Goal: Task Accomplishment & Management: Use online tool/utility

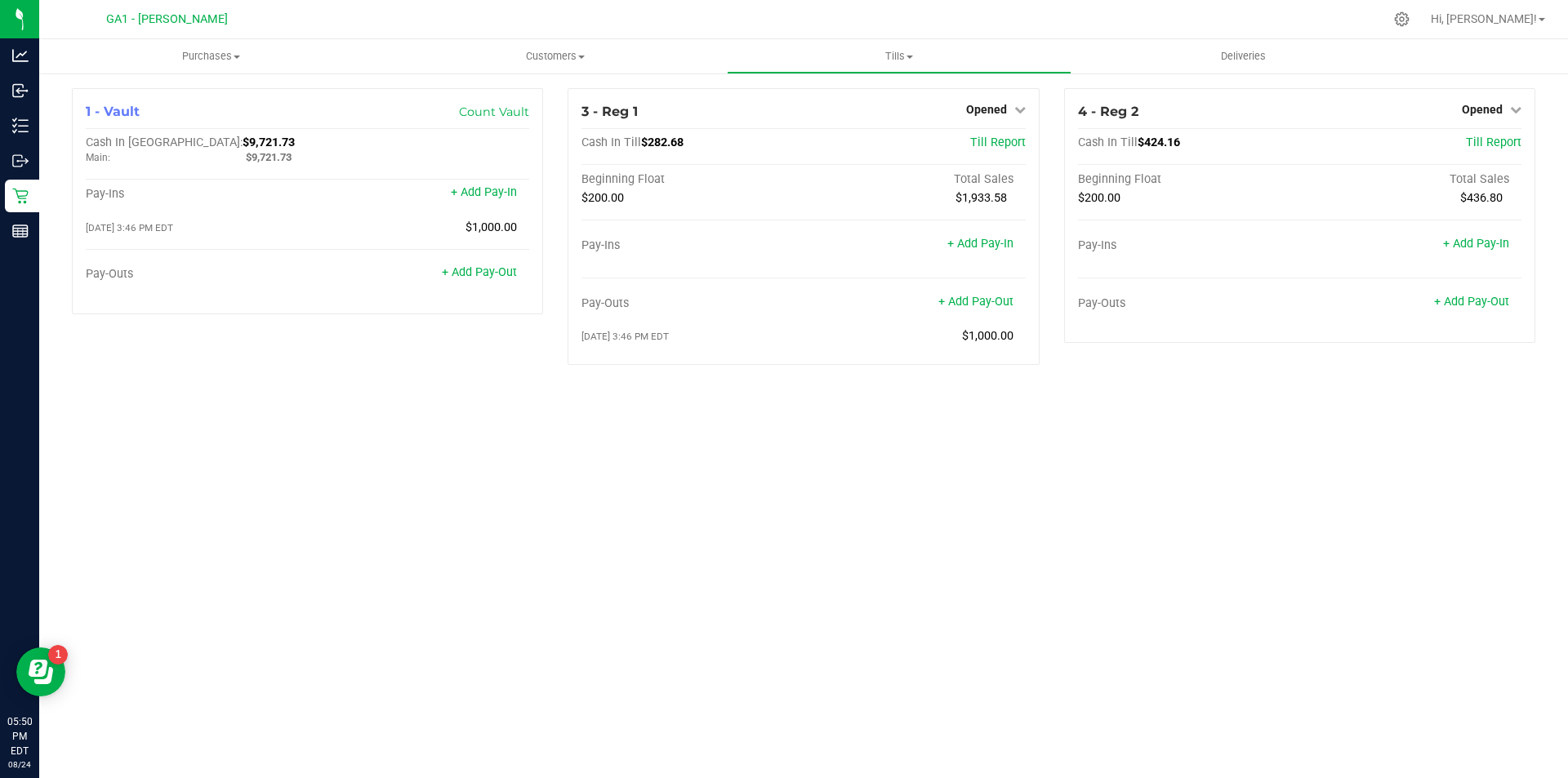
click at [1408, 528] on div "Purchases Summary of purchases Fulfillment All purchases Customers All customer…" at bounding box center [803, 408] width 1529 height 739
click at [620, 401] on div "Purchases Summary of purchases Fulfillment All purchases Customers All customer…" at bounding box center [803, 408] width 1529 height 739
click at [1496, 100] on div "Opened" at bounding box center [1491, 110] width 60 height 20
click at [1496, 109] on span "Opened" at bounding box center [1481, 109] width 41 height 13
click at [1453, 145] on div "Close Till" at bounding box center [1484, 144] width 121 height 21
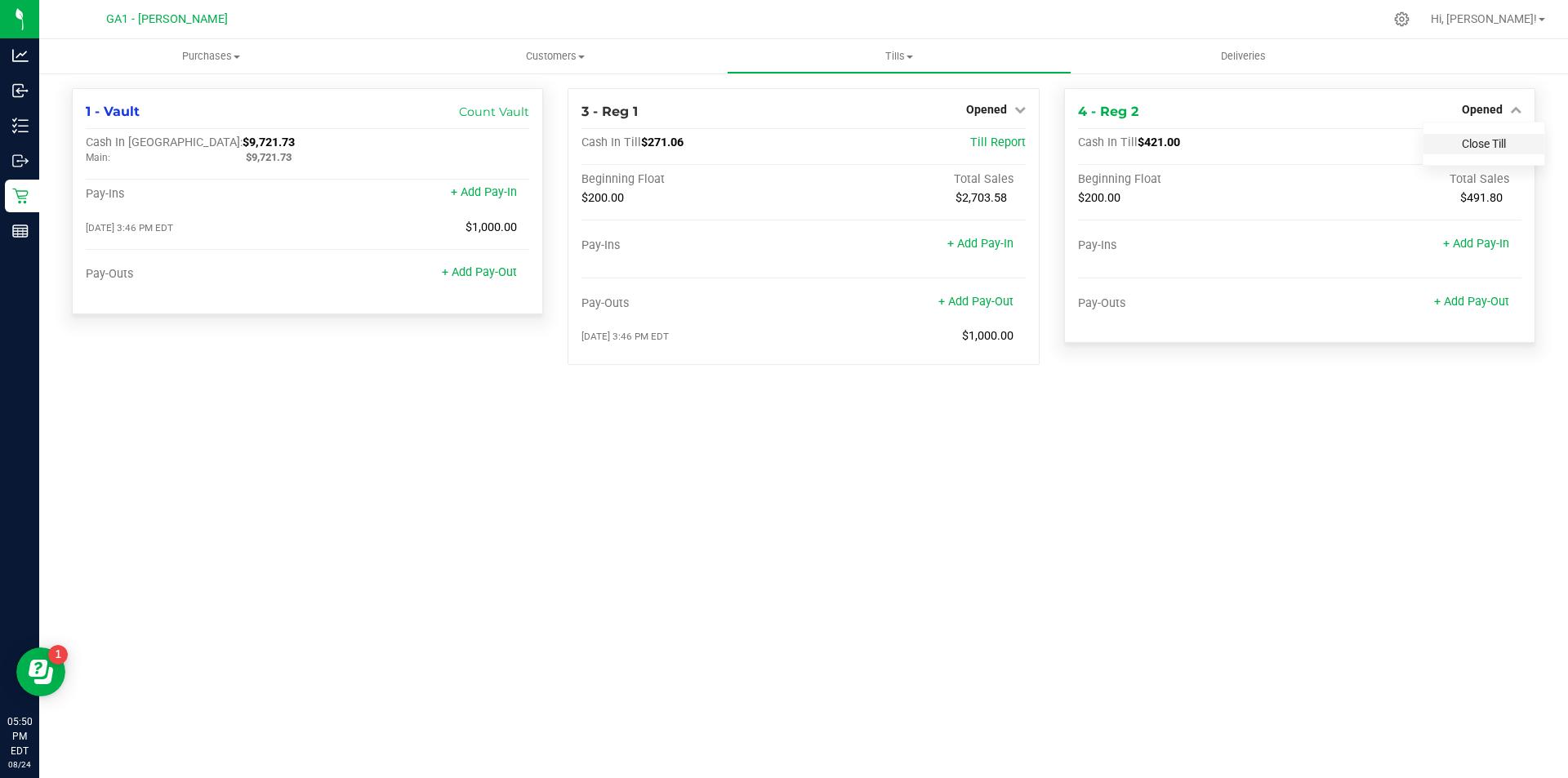
click at [1495, 145] on link "Close Till" at bounding box center [1483, 143] width 44 height 13
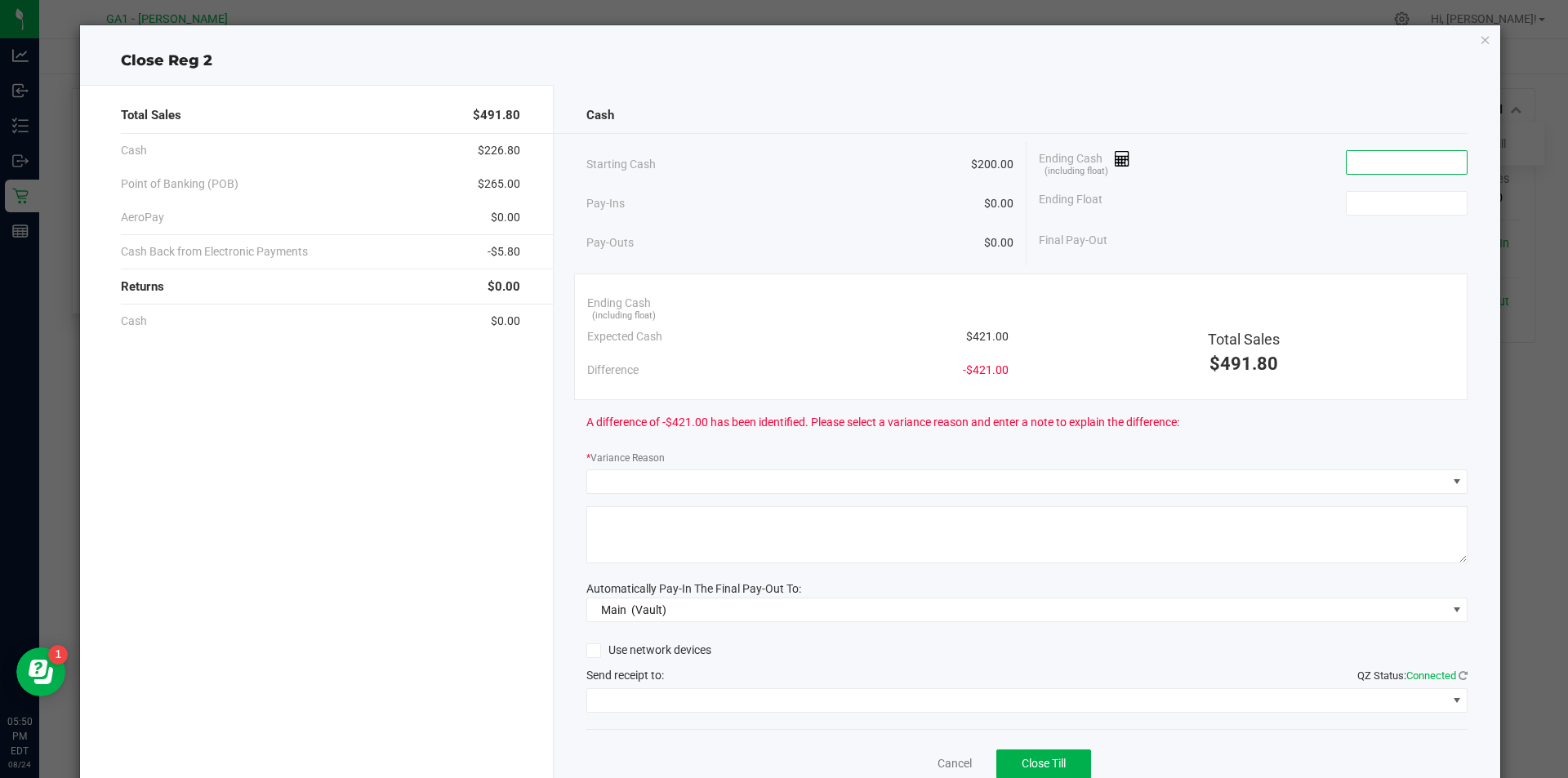
click at [1408, 168] on input at bounding box center [1407, 162] width 120 height 23
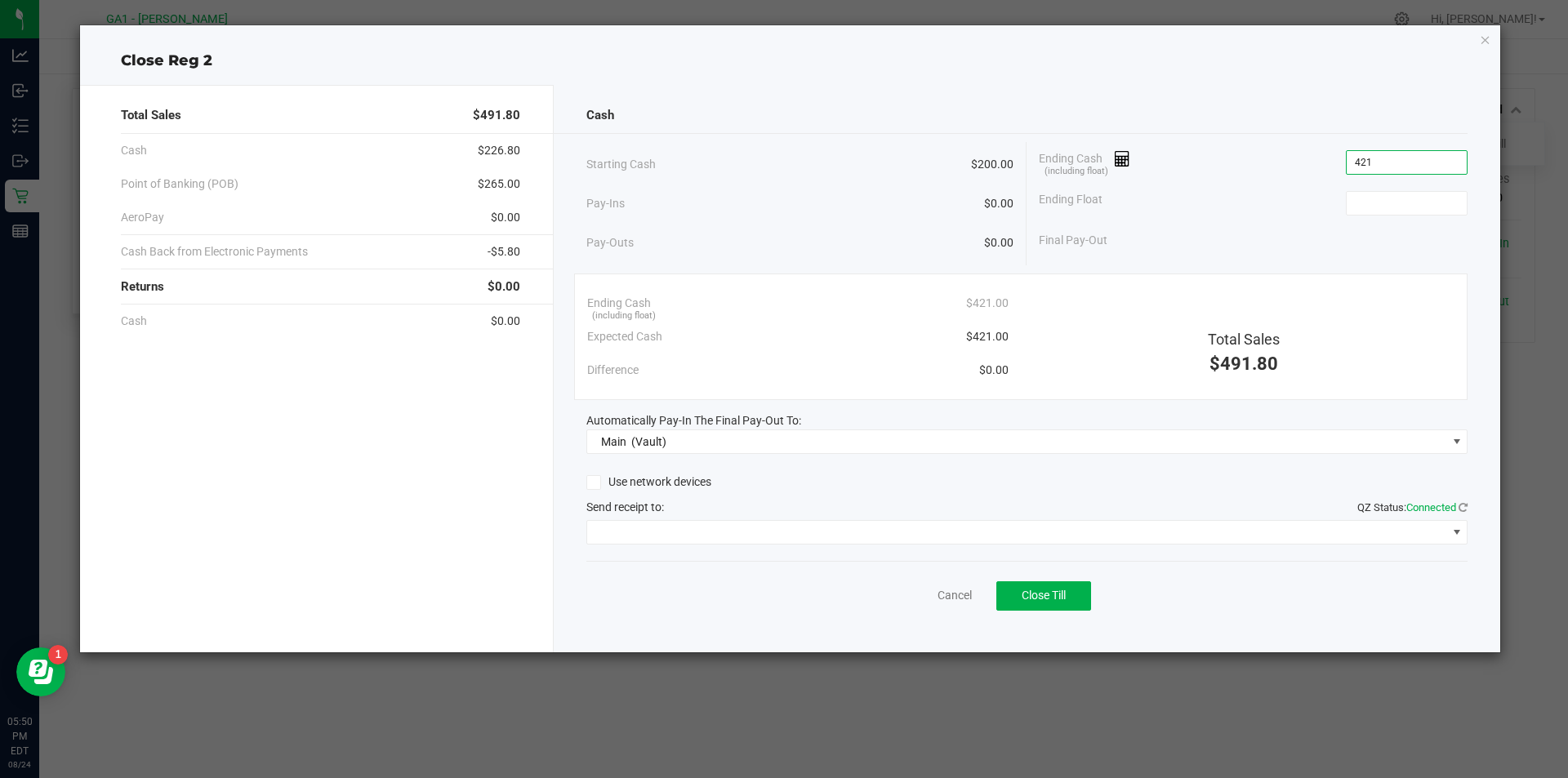
type input "$421.00"
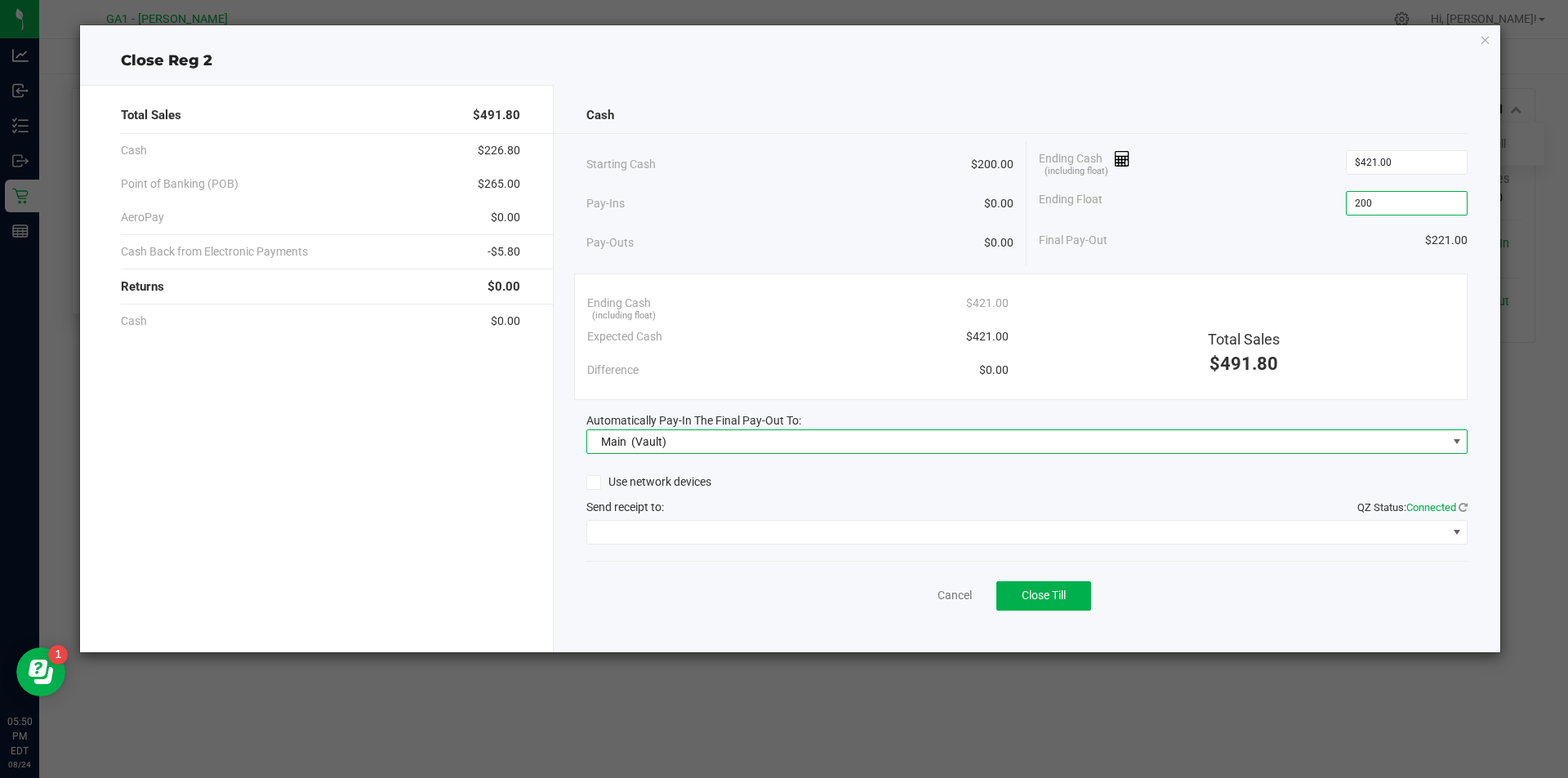
type input "$200.00"
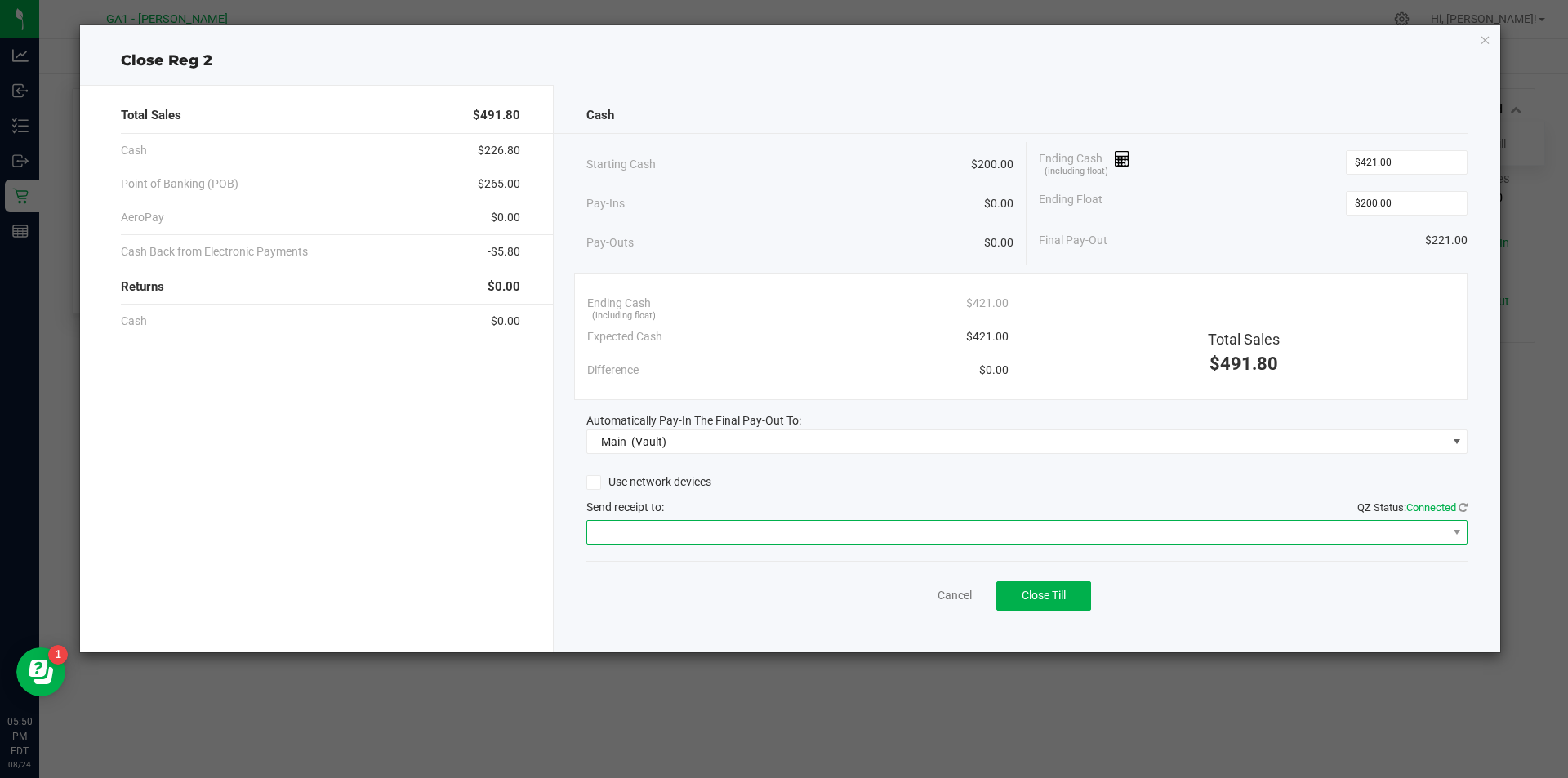
click at [1354, 535] on span at bounding box center [1017, 532] width 860 height 23
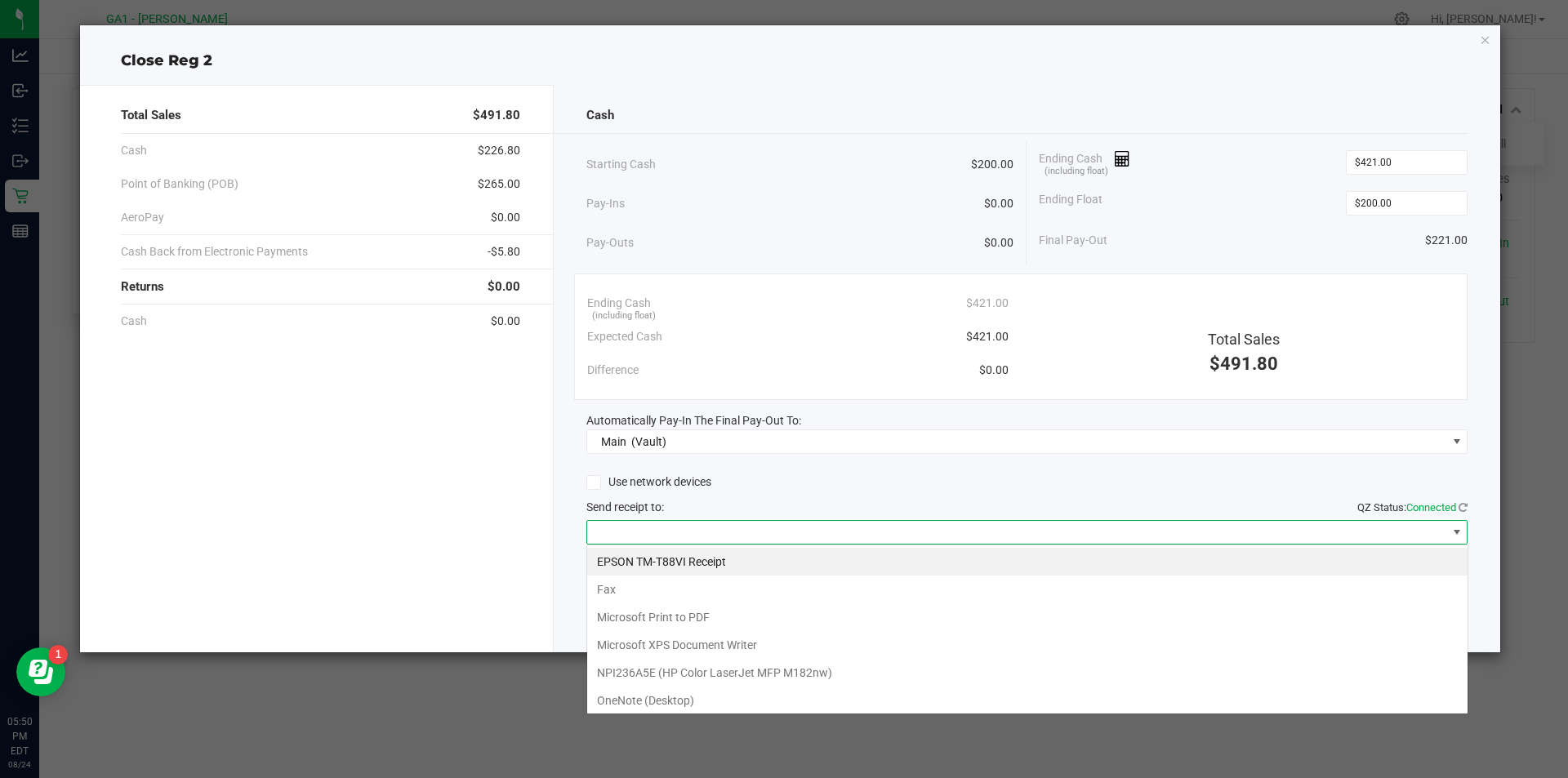
scroll to position [24, 881]
click at [1137, 550] on Receipt "EPSON TM-T88VI Receipt" at bounding box center [1027, 562] width 880 height 28
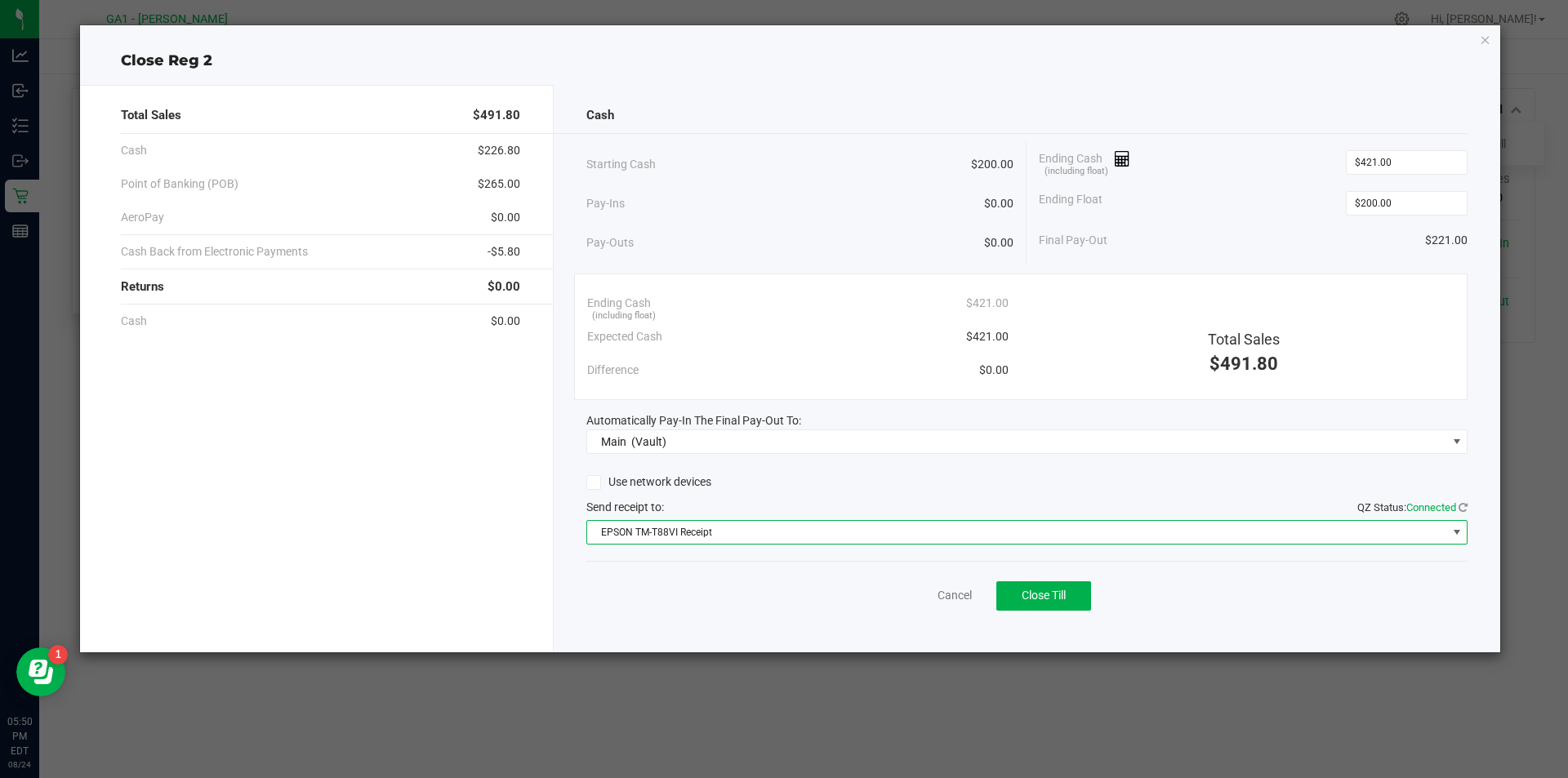
click at [1053, 571] on div "Cancel Close Till" at bounding box center [1027, 592] width 882 height 63
click at [1053, 586] on button "Close Till" at bounding box center [1043, 596] width 95 height 30
